Goal: Task Accomplishment & Management: Manage account settings

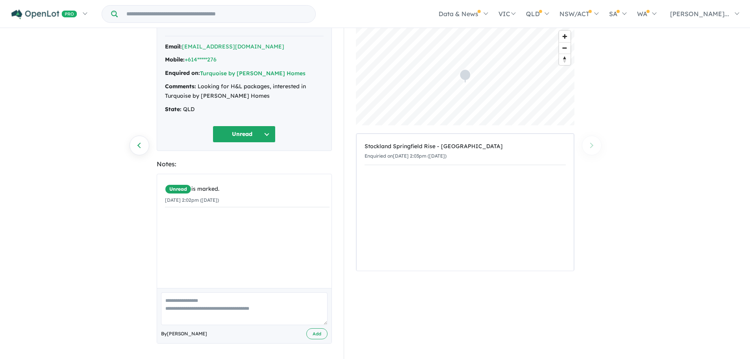
scroll to position [43, 0]
click at [144, 145] on link "Previous enquiry" at bounding box center [140, 145] width 20 height 20
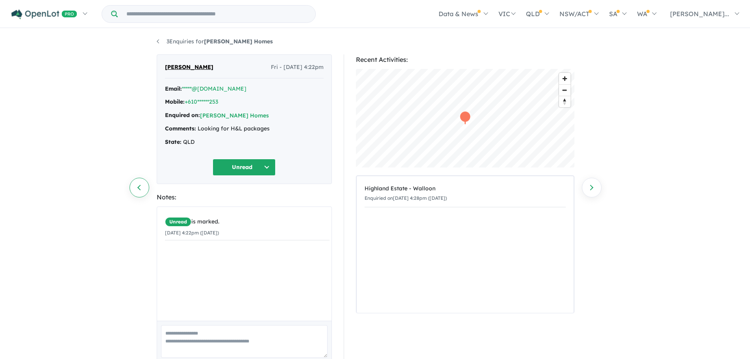
click at [136, 188] on link "Previous enquiry" at bounding box center [140, 188] width 20 height 20
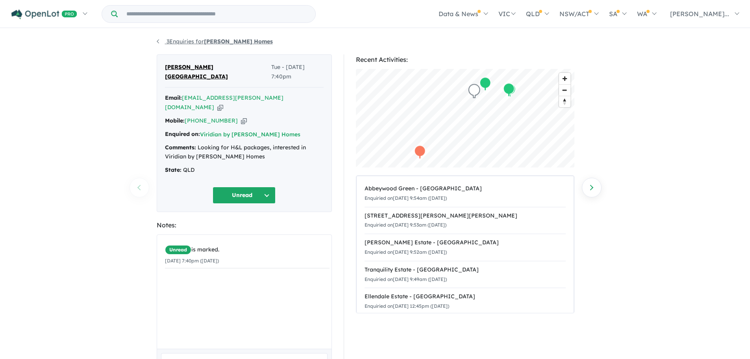
click at [159, 41] on link "3 Enquiries for [PERSON_NAME] Homes" at bounding box center [215, 41] width 116 height 7
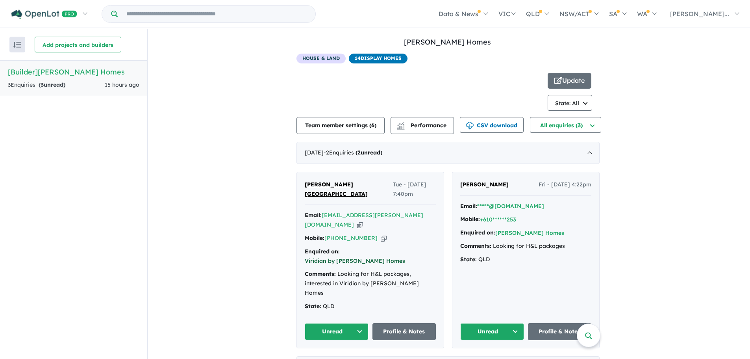
scroll to position [1, 0]
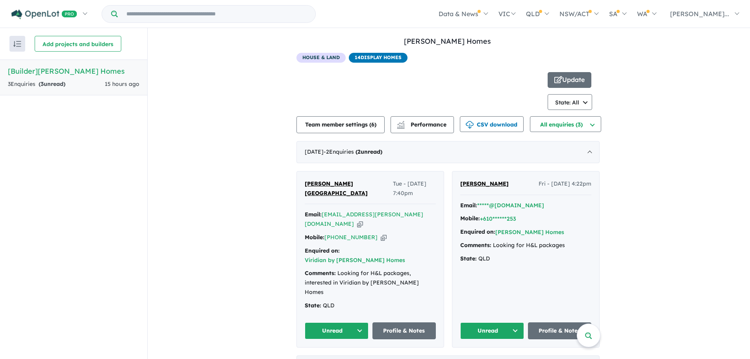
click at [391, 355] on div "[DATE] - 1 Enquir y ( 1 unread)" at bounding box center [448, 366] width 303 height 22
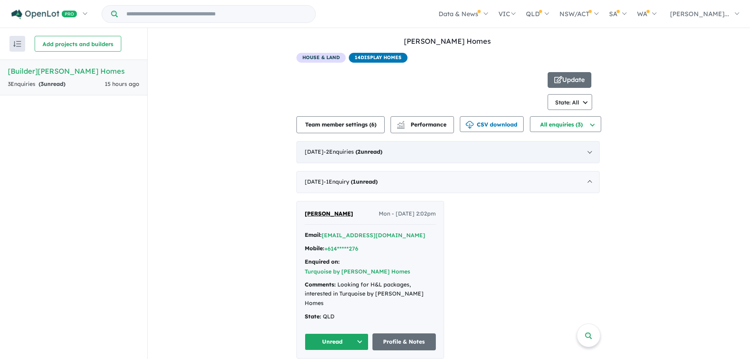
click at [366, 148] on span "- 2 Enquir ies ( 2 unread)" at bounding box center [353, 151] width 59 height 7
